Goal: Task Accomplishment & Management: Contribute content

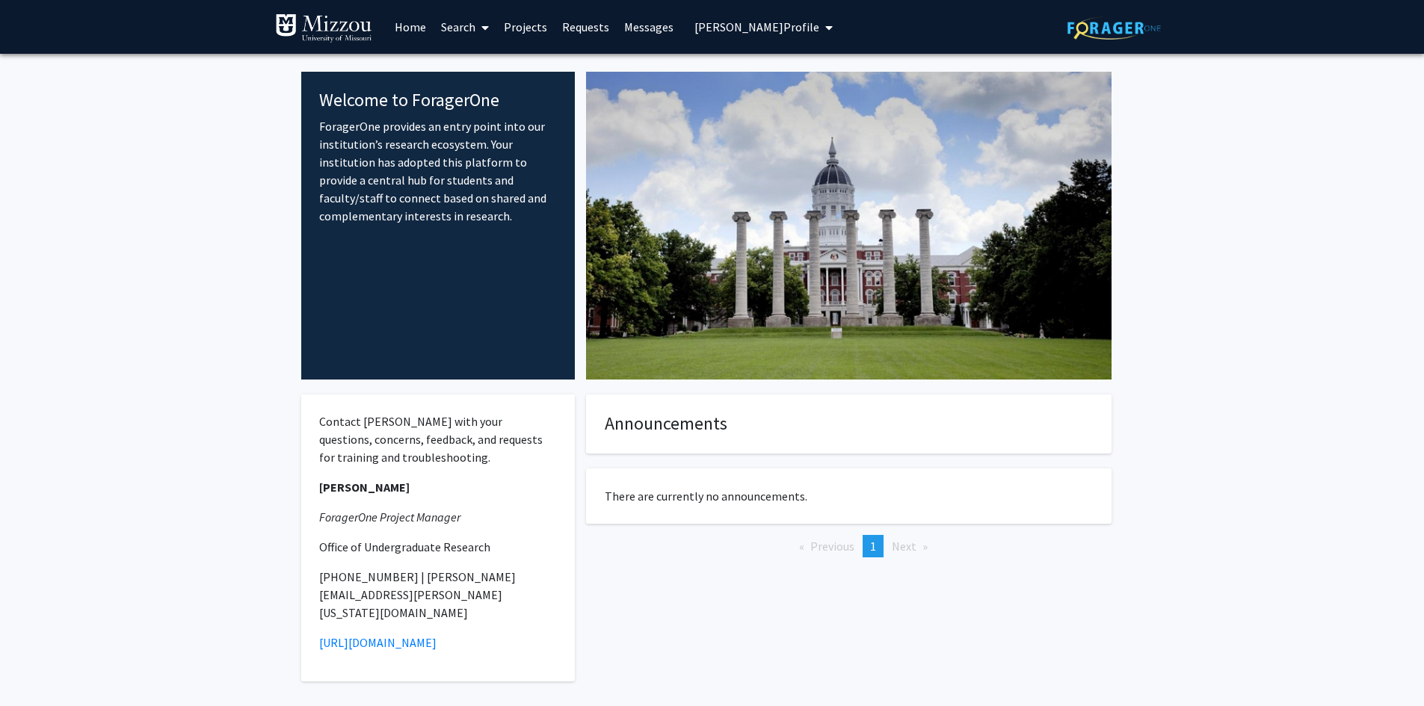
click at [777, 25] on span "[PERSON_NAME] Profile" at bounding box center [756, 26] width 125 height 15
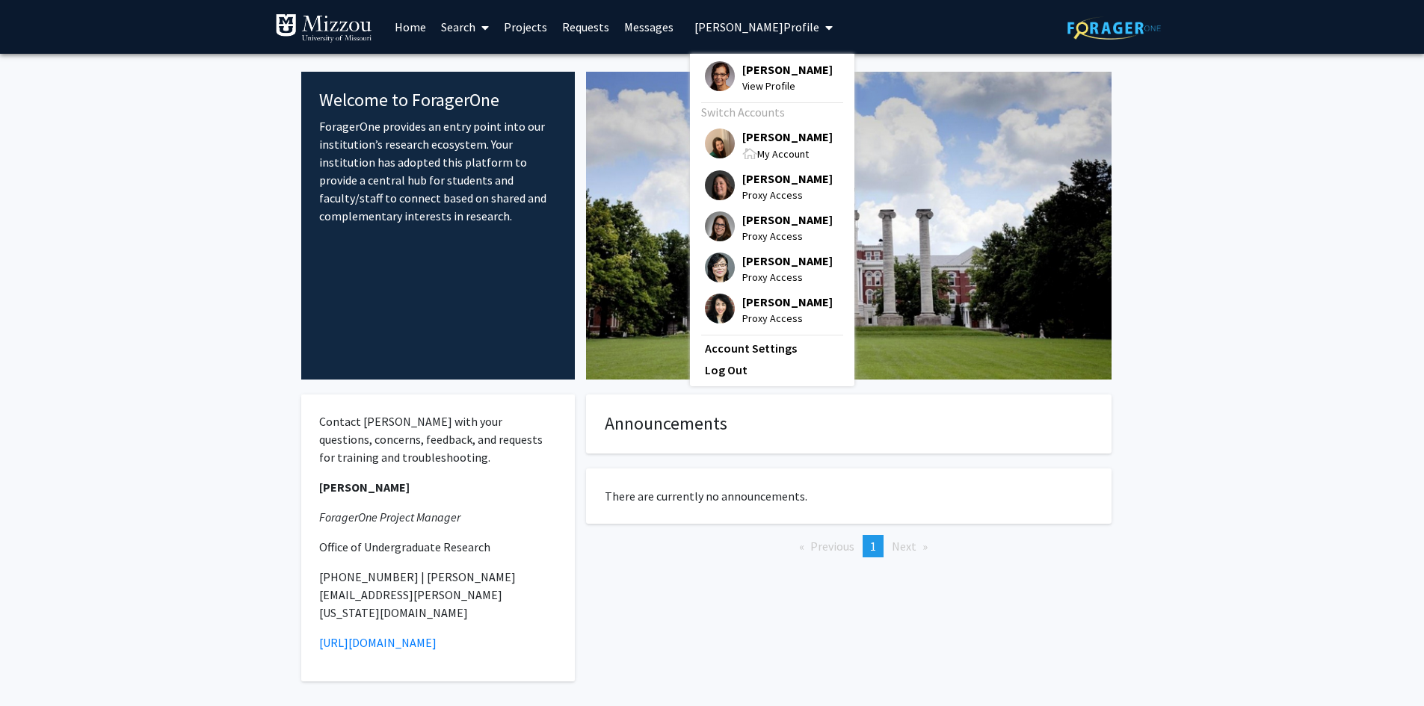
click at [771, 138] on span "[PERSON_NAME]" at bounding box center [787, 137] width 90 height 16
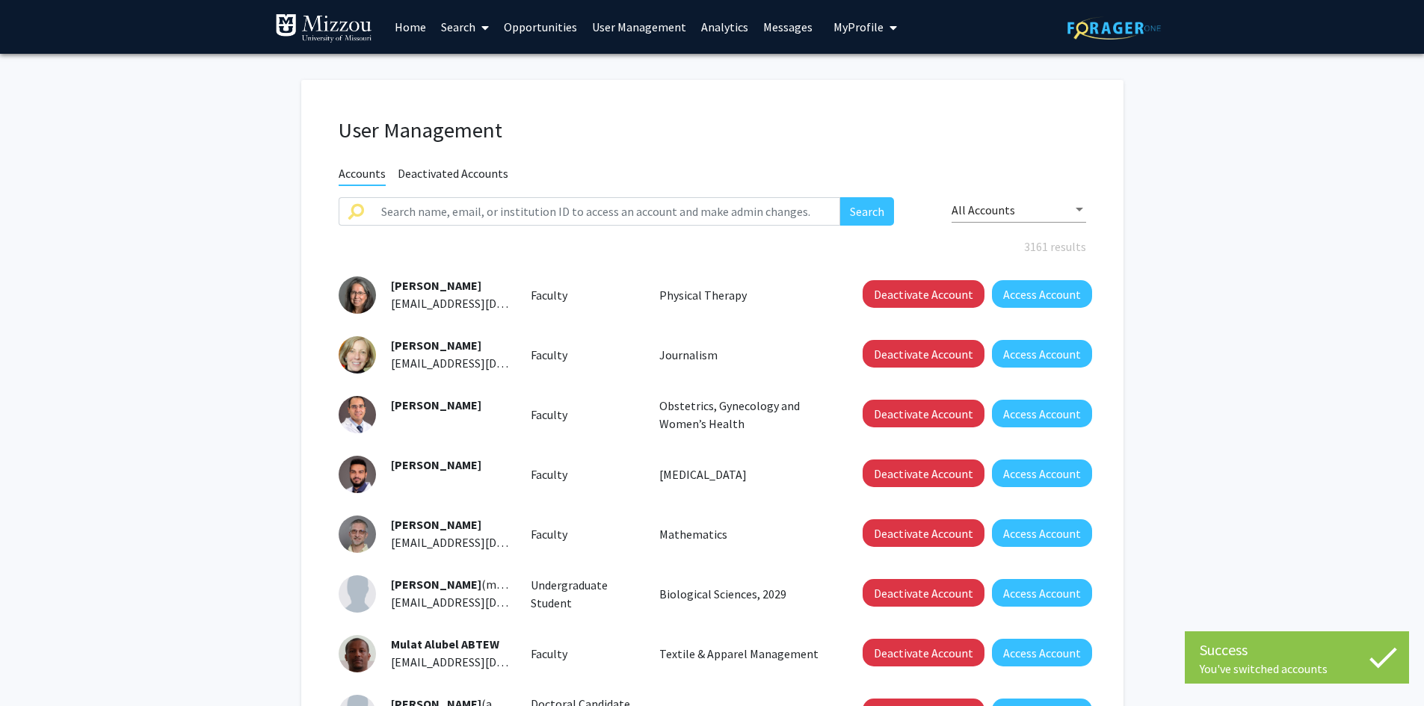
click at [544, 31] on link "Opportunities" at bounding box center [540, 27] width 88 height 52
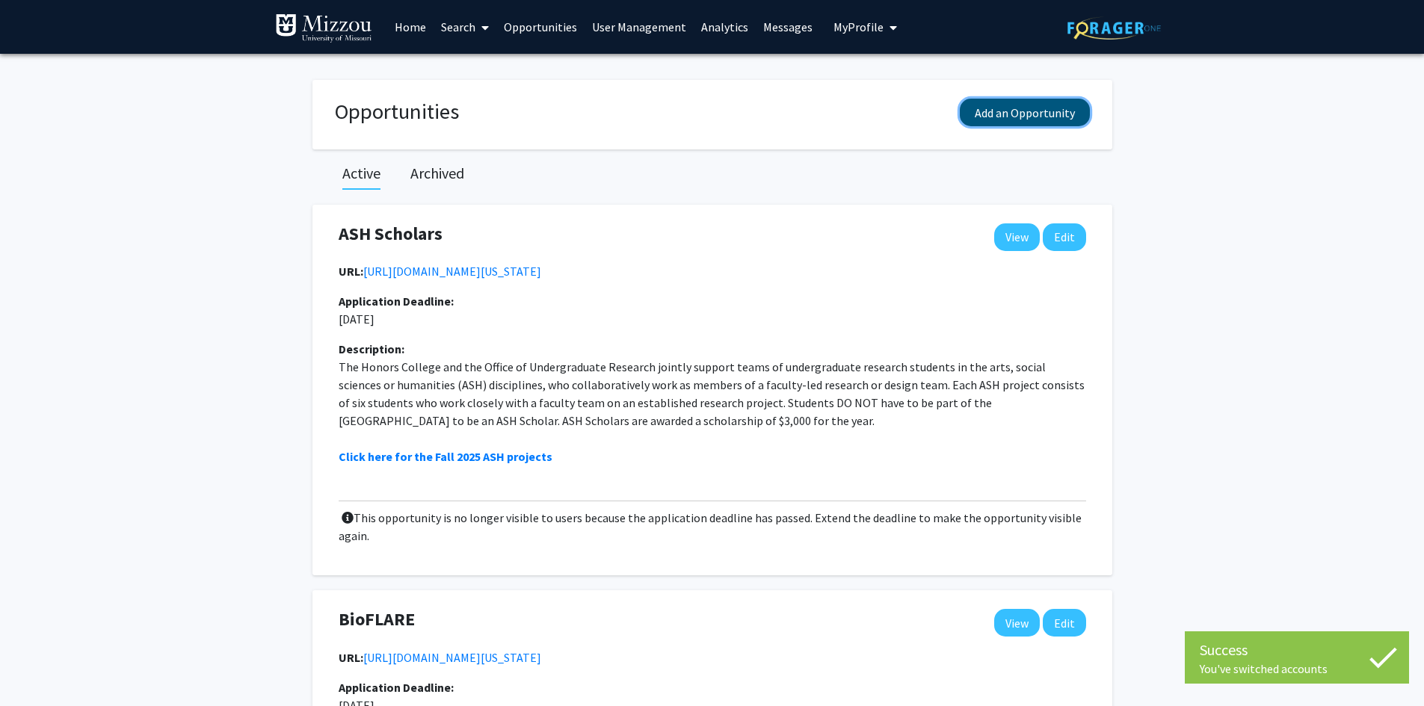
click at [976, 111] on button "Add an Opportunity" at bounding box center [1025, 113] width 130 height 28
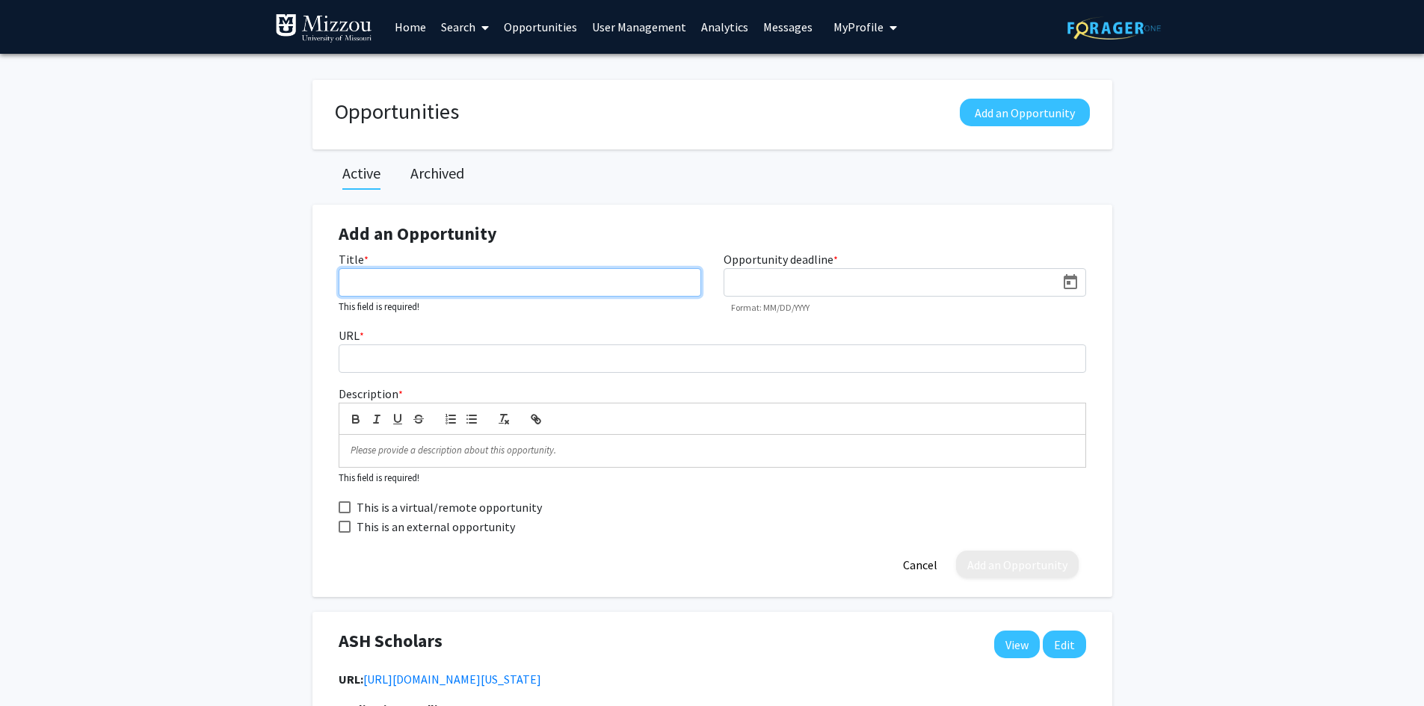
click at [395, 281] on input "Title *" at bounding box center [520, 282] width 362 height 28
paste input "Fulbright Canada-Mitacs Globalink Research Internship"
type input "Fulbright Canada-Mitacs Globalink Research Internship"
click at [1069, 284] on icon "Open calendar" at bounding box center [1069, 281] width 13 height 15
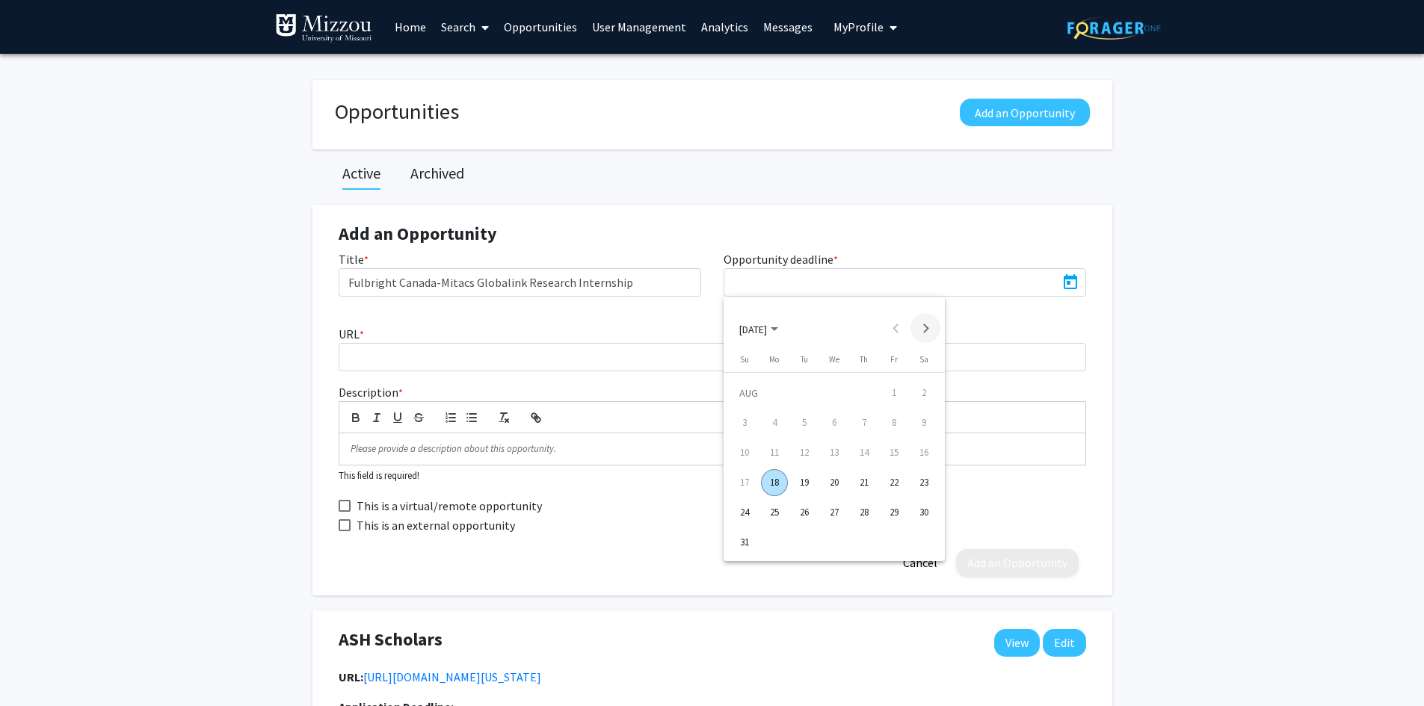
click at [922, 334] on button "Next month" at bounding box center [925, 328] width 30 height 30
click at [833, 484] on div "17" at bounding box center [834, 482] width 27 height 27
type input "[DATE]"
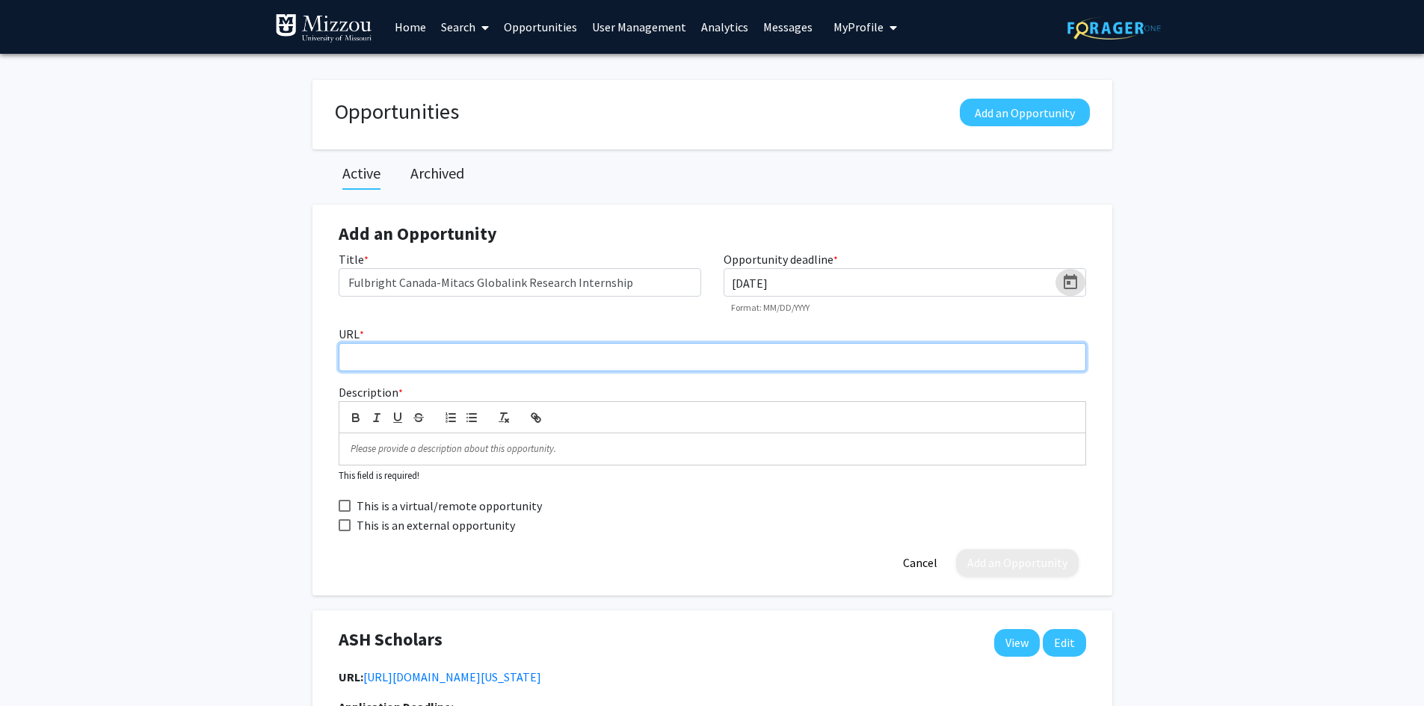
click at [686, 356] on input "URL *" at bounding box center [712, 357] width 747 height 28
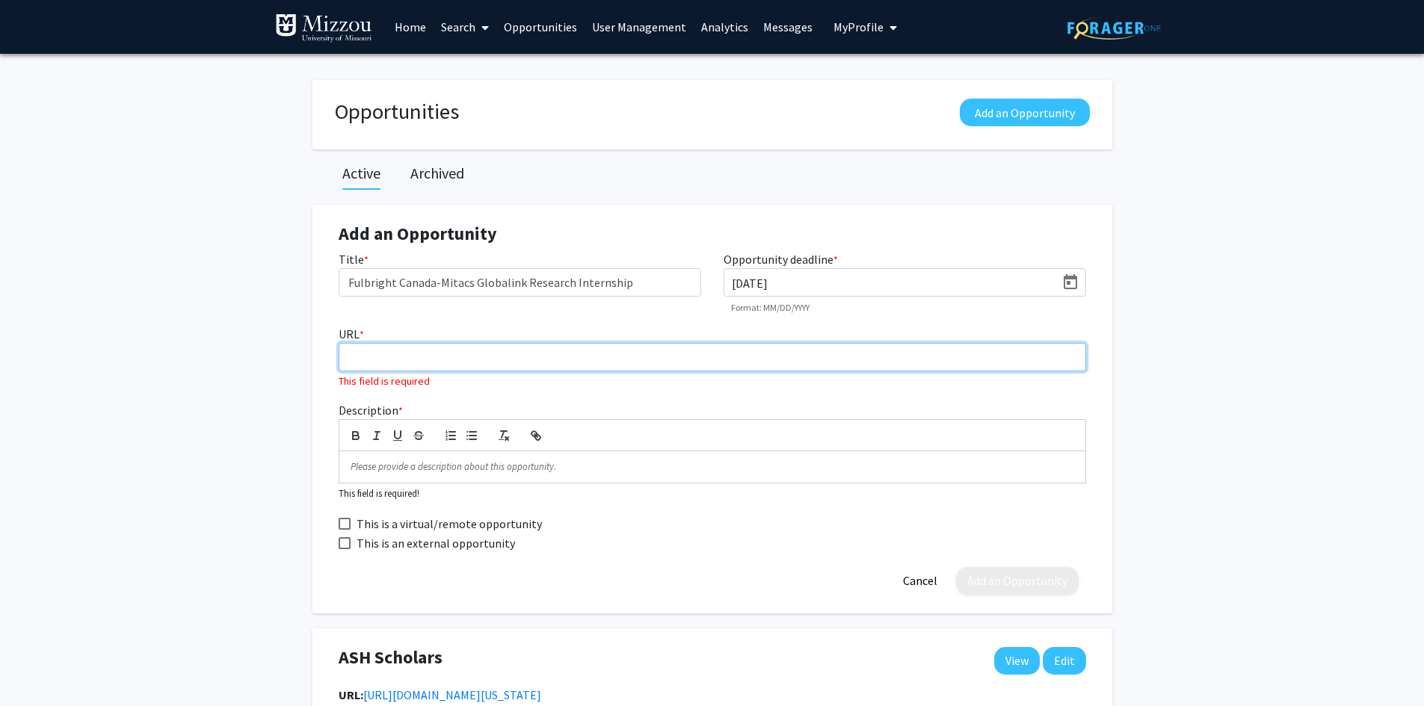
click at [380, 359] on input "URL *" at bounding box center [712, 357] width 747 height 28
paste input "[URL][DOMAIN_NAME][US_STATE]"
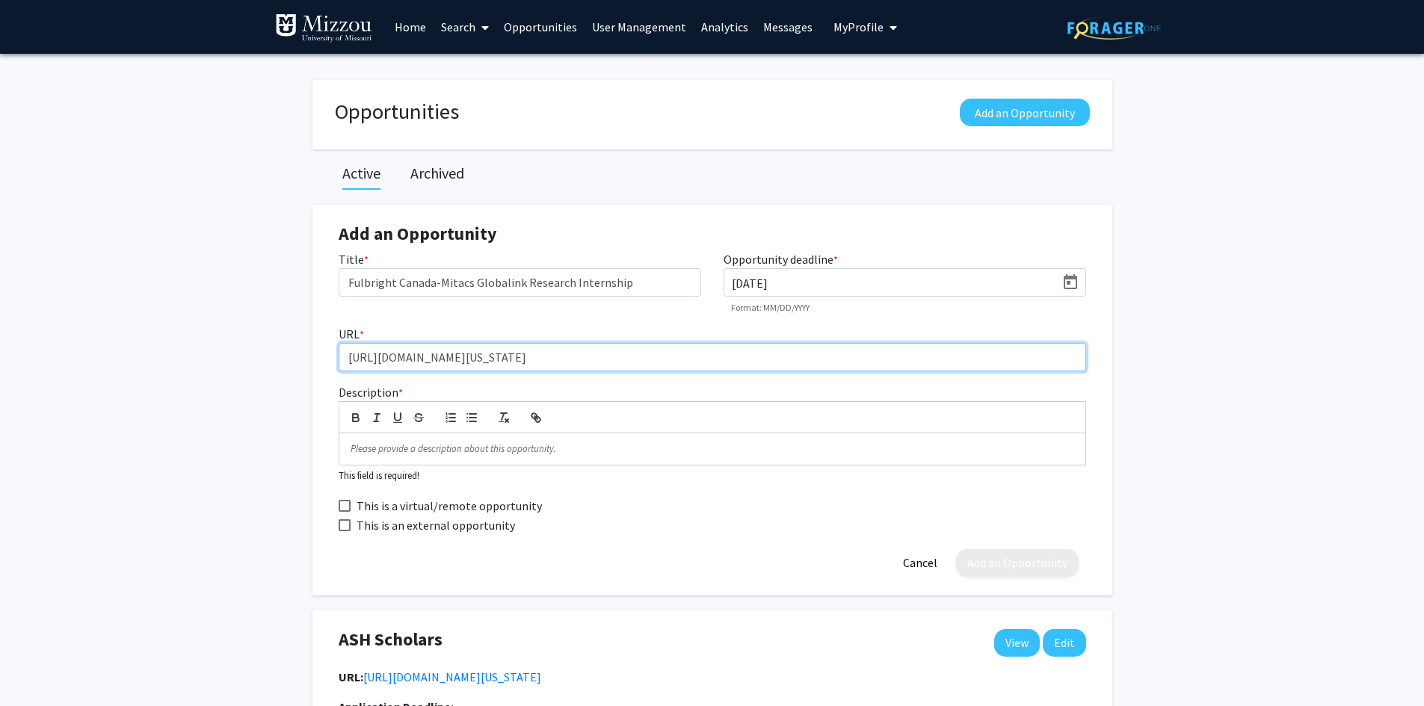
type input "[URL][DOMAIN_NAME][US_STATE]"
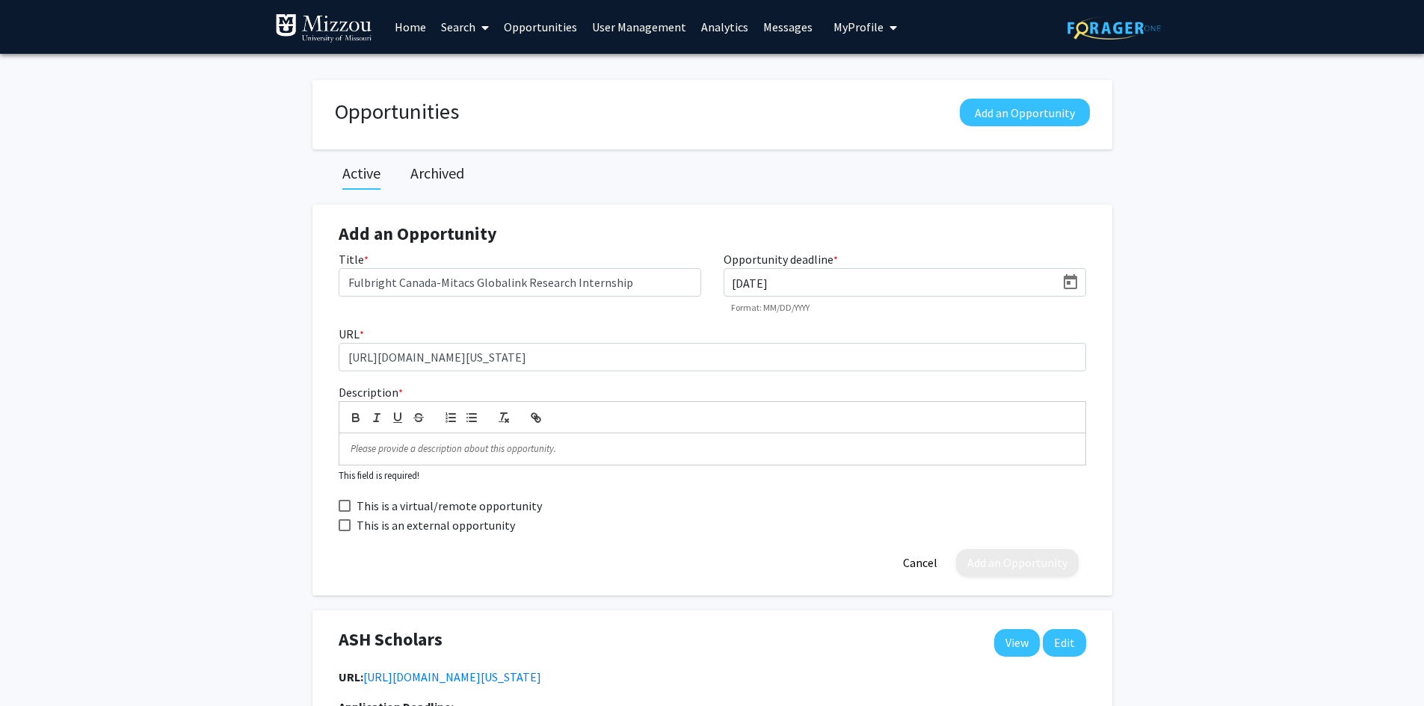
click at [346, 526] on span at bounding box center [345, 525] width 12 height 12
click at [345, 531] on input "This is an external opportunity" at bounding box center [344, 531] width 1 height 1
checkbox input "true"
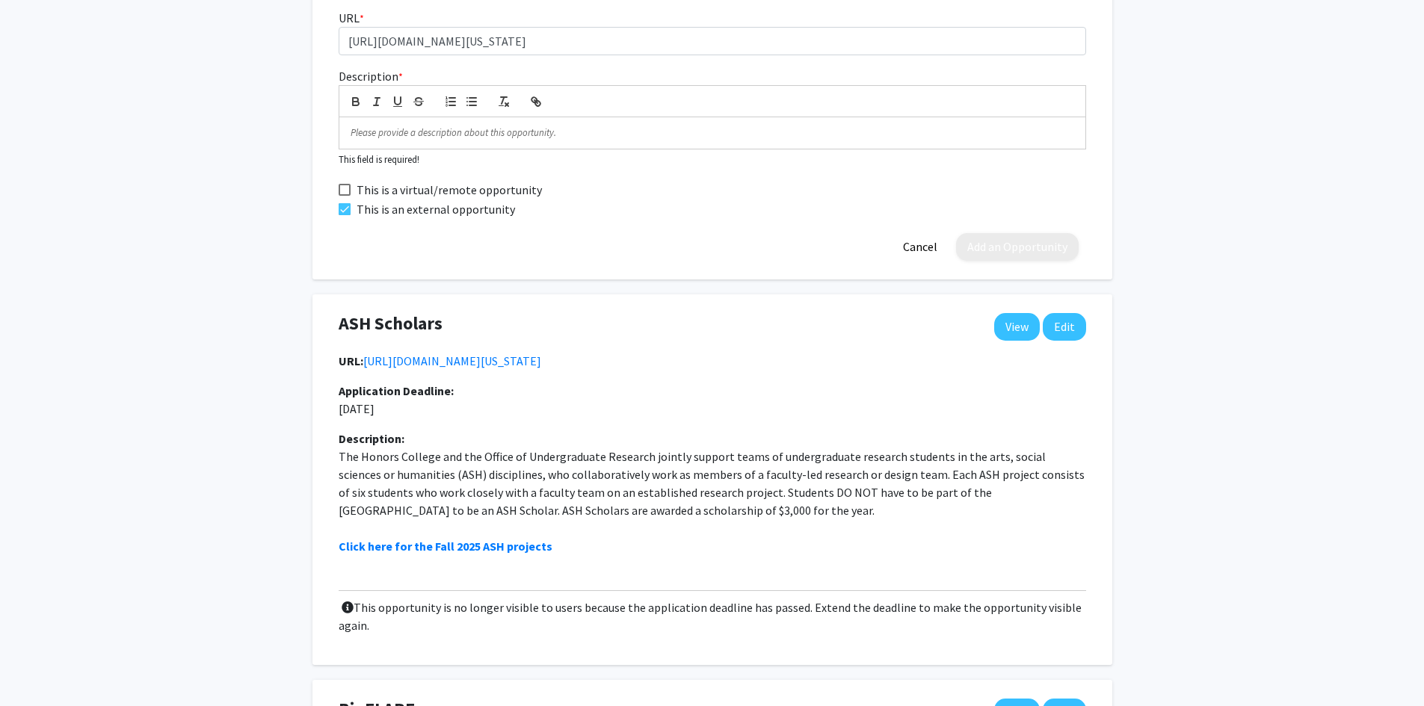
scroll to position [224, 0]
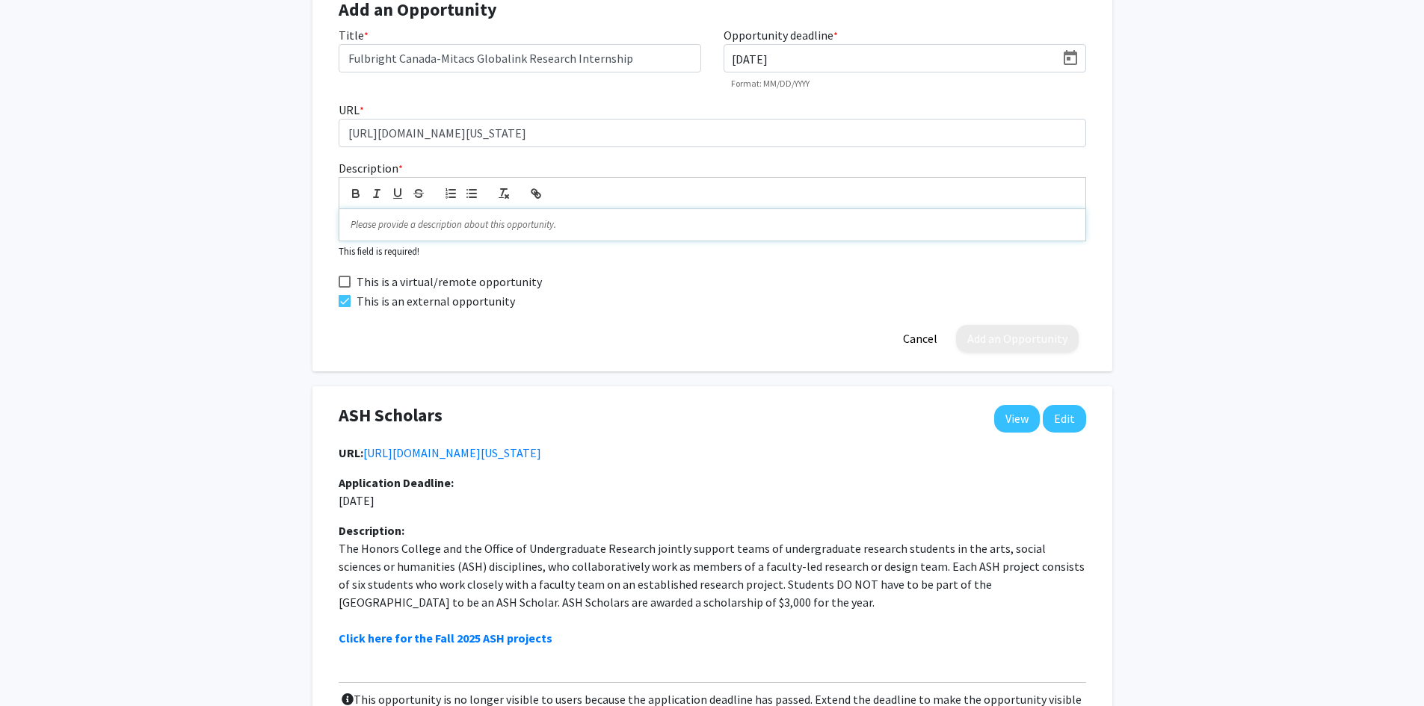
click at [355, 229] on p at bounding box center [712, 224] width 723 height 13
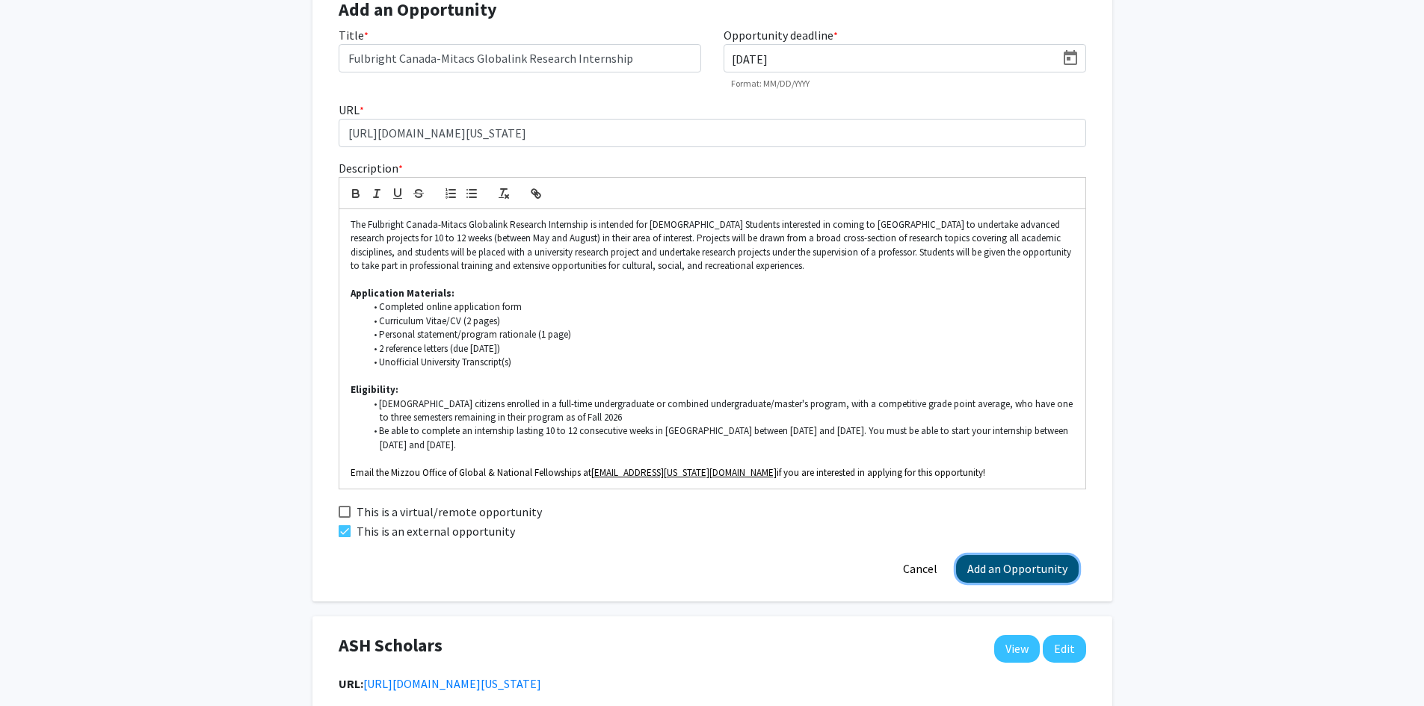
click at [1028, 572] on button "Add an Opportunity" at bounding box center [1017, 569] width 123 height 28
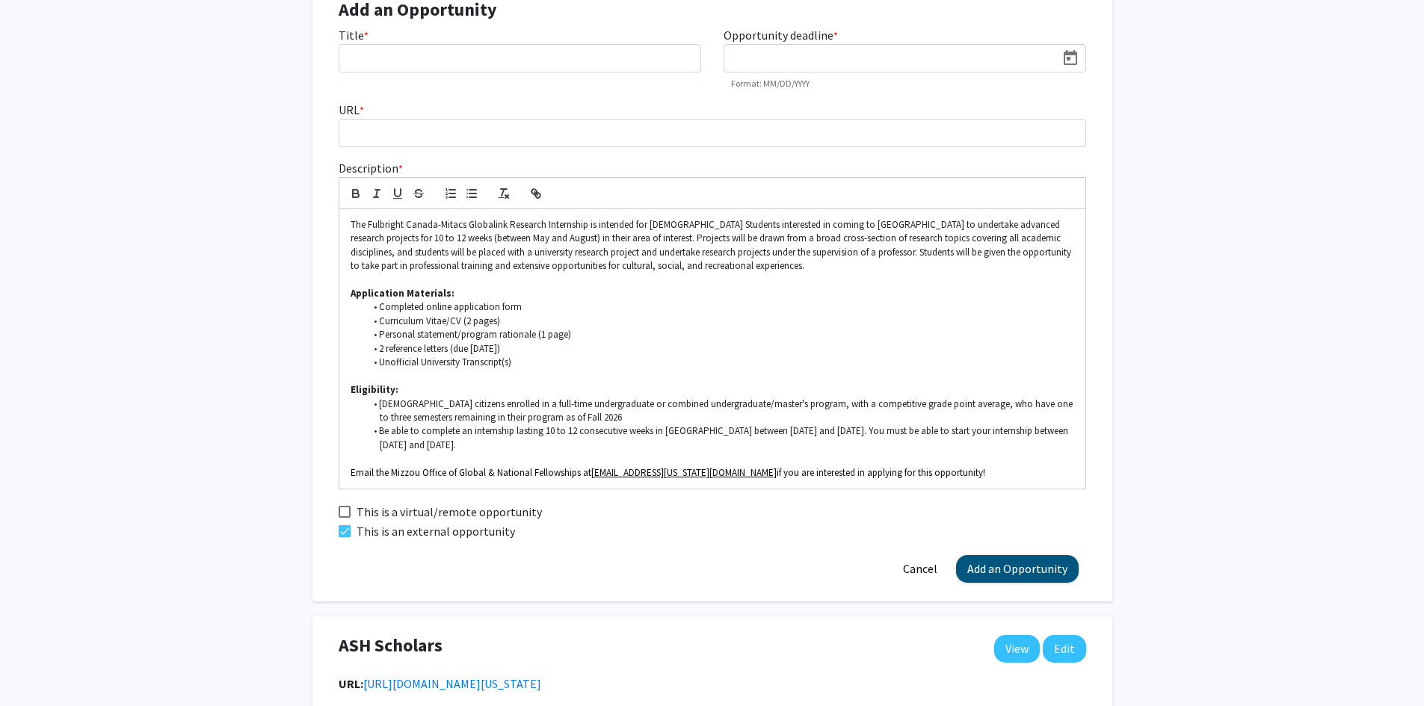
scroll to position [176, 0]
